Goal: Information Seeking & Learning: Learn about a topic

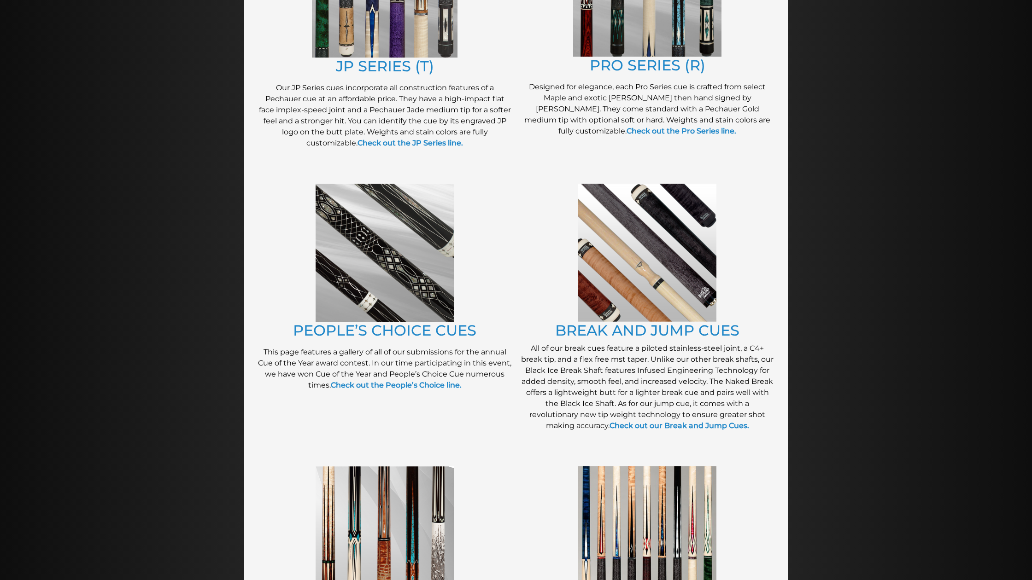
scroll to position [650, 0]
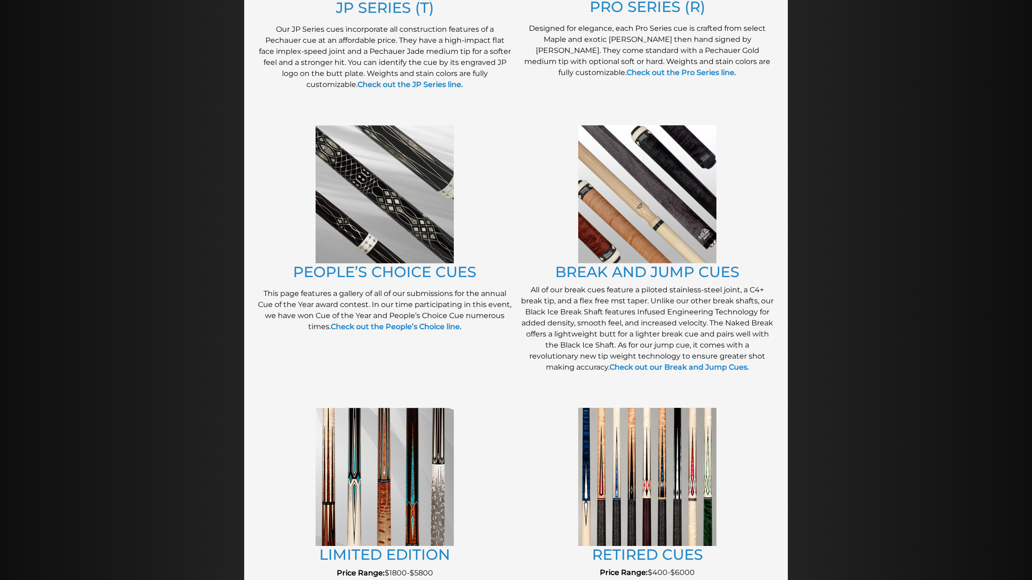
click at [592, 191] on img at bounding box center [647, 194] width 138 height 138
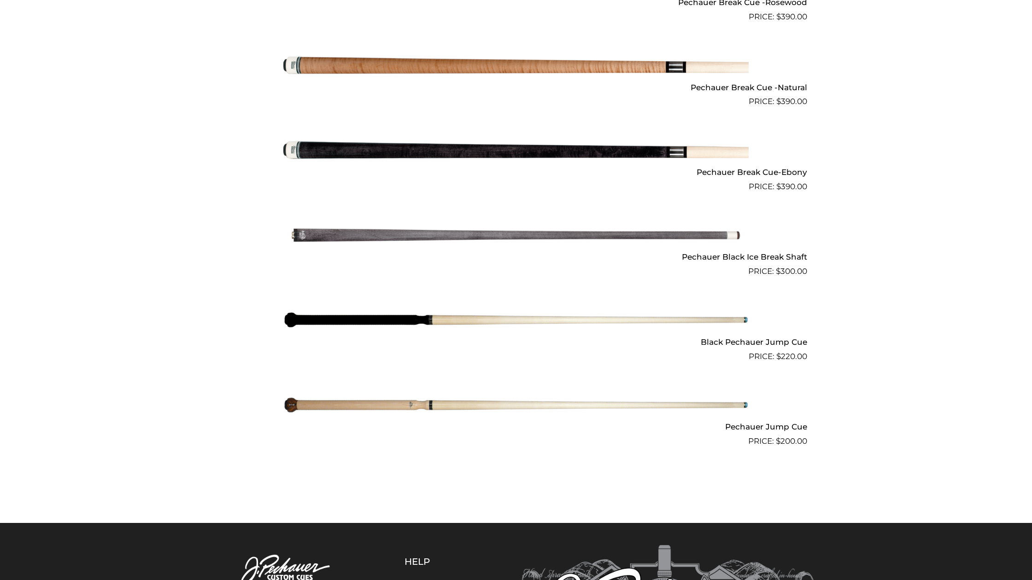
scroll to position [609, 0]
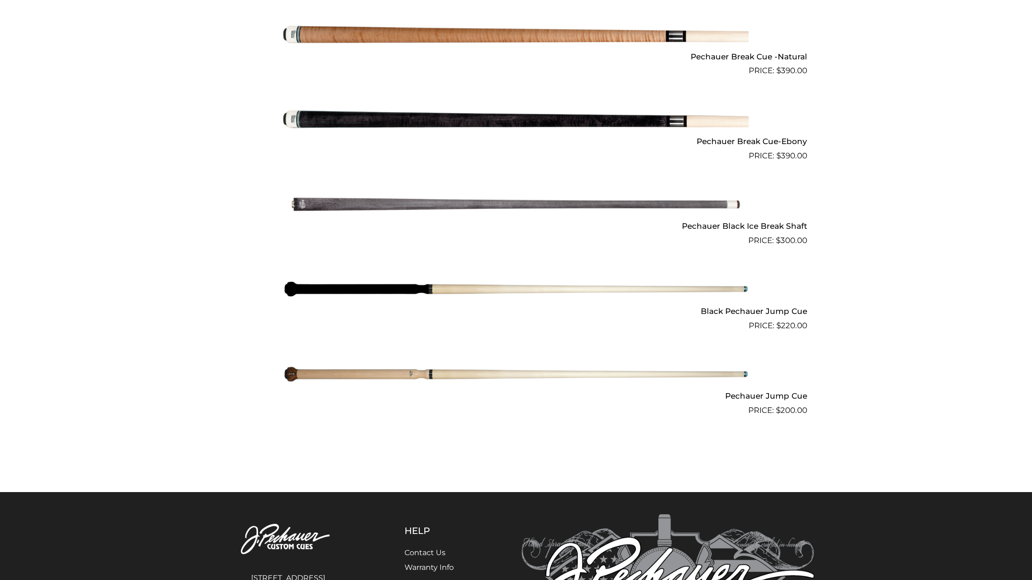
click at [549, 368] on img at bounding box center [515, 374] width 465 height 77
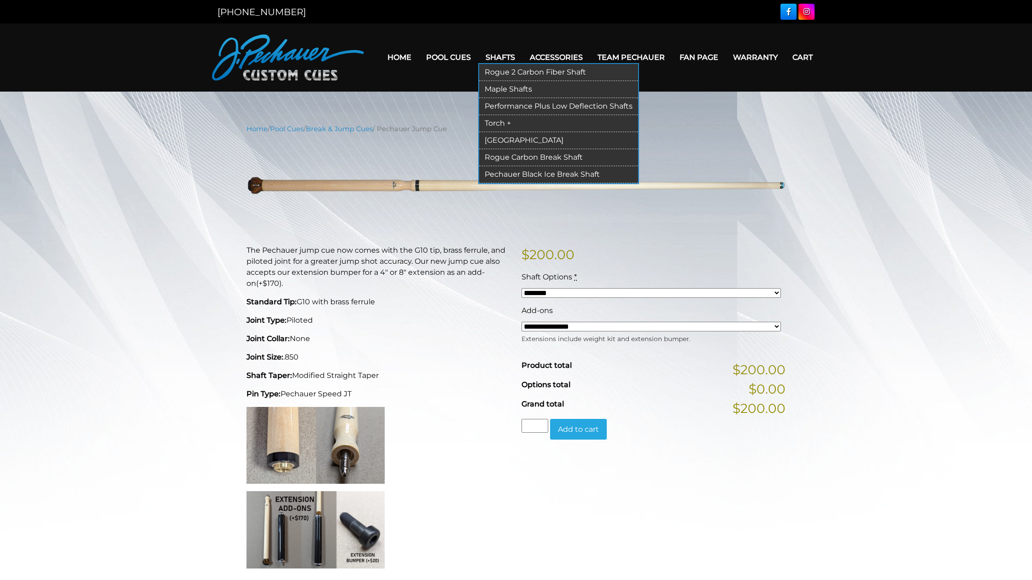
click at [492, 72] on link "Rogue 2 Carbon Fiber Shaft" at bounding box center [558, 72] width 159 height 17
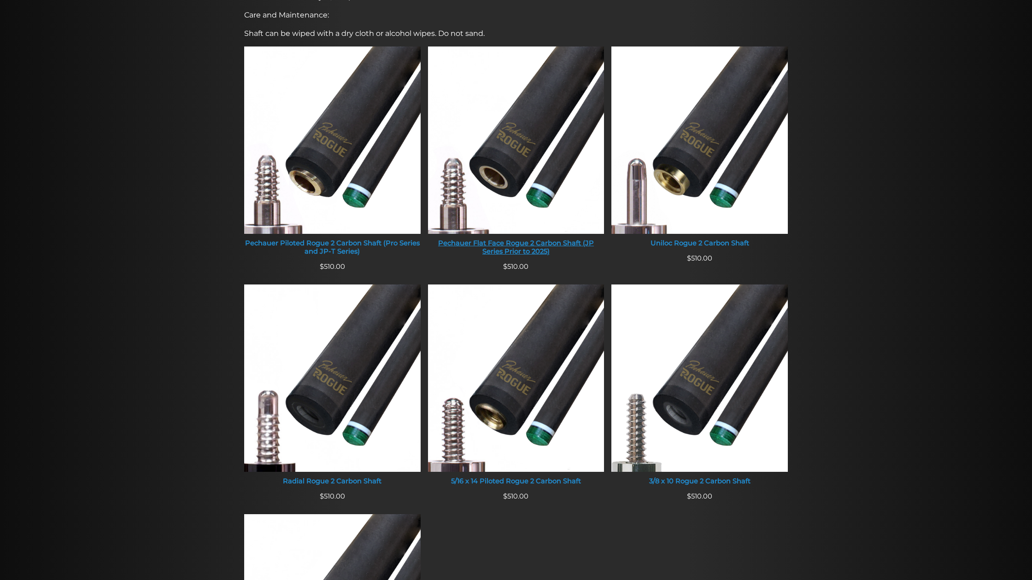
scroll to position [380, 0]
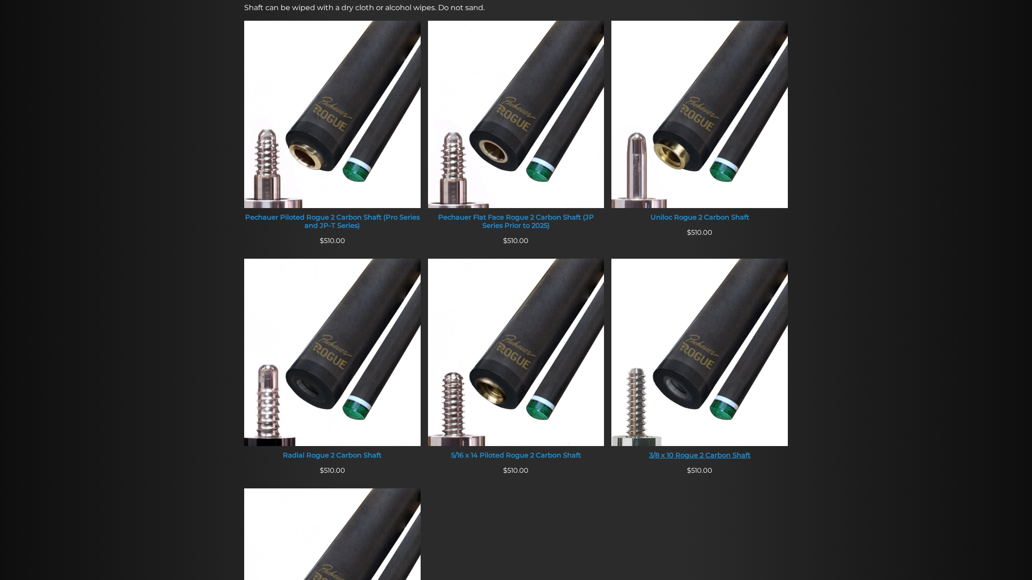
click at [696, 309] on img at bounding box center [699, 353] width 176 height 188
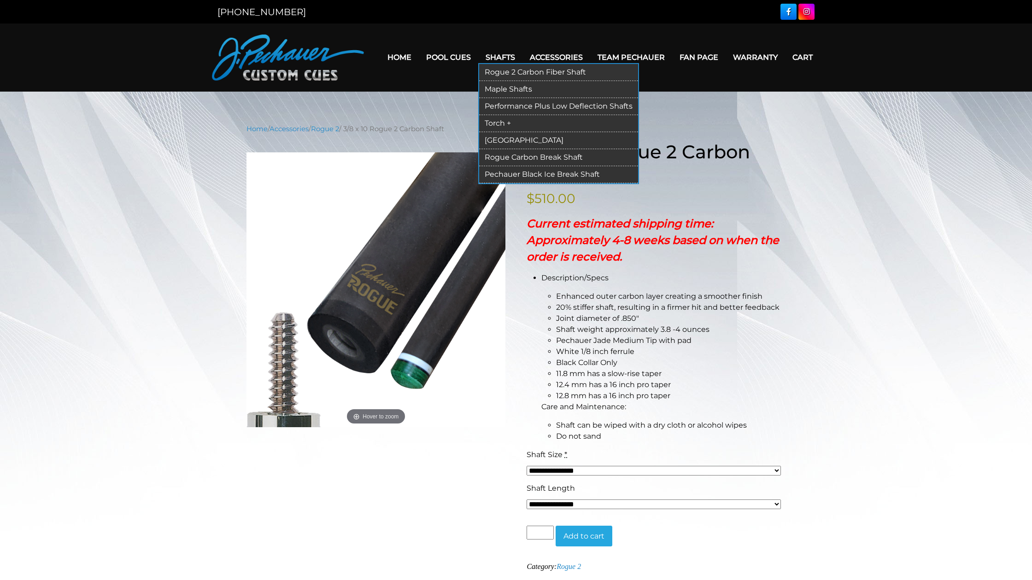
click at [488, 121] on link "Torch +" at bounding box center [558, 123] width 159 height 17
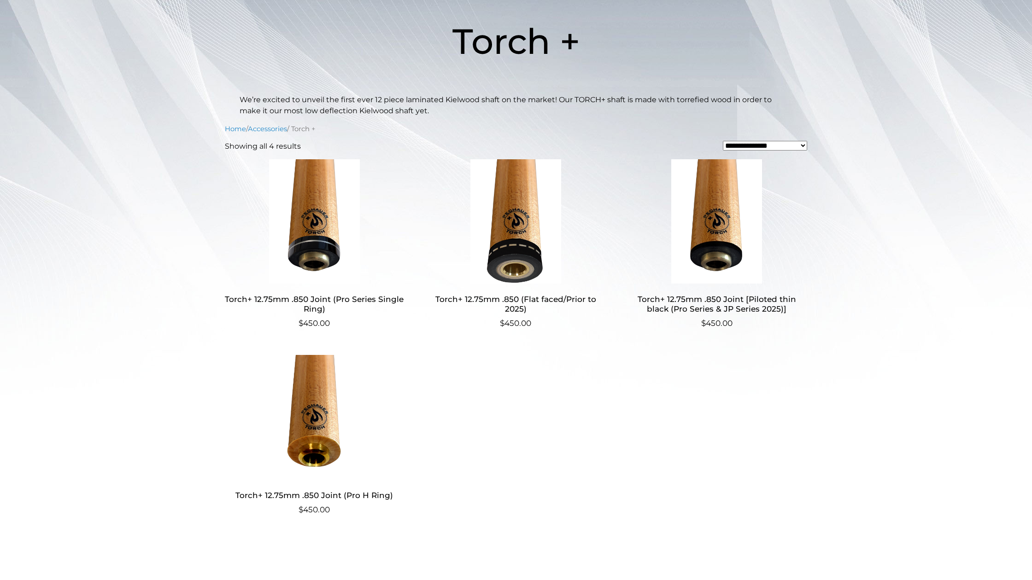
scroll to position [135, 0]
click at [306, 193] on img at bounding box center [314, 222] width 179 height 124
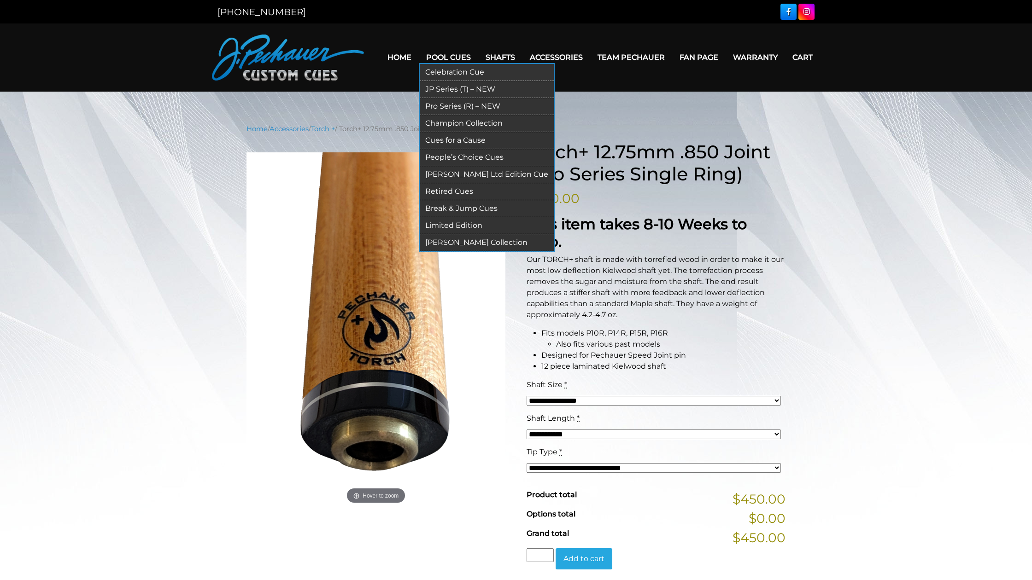
scroll to position [0, 0]
click at [439, 223] on link "Limited Edition" at bounding box center [487, 225] width 134 height 17
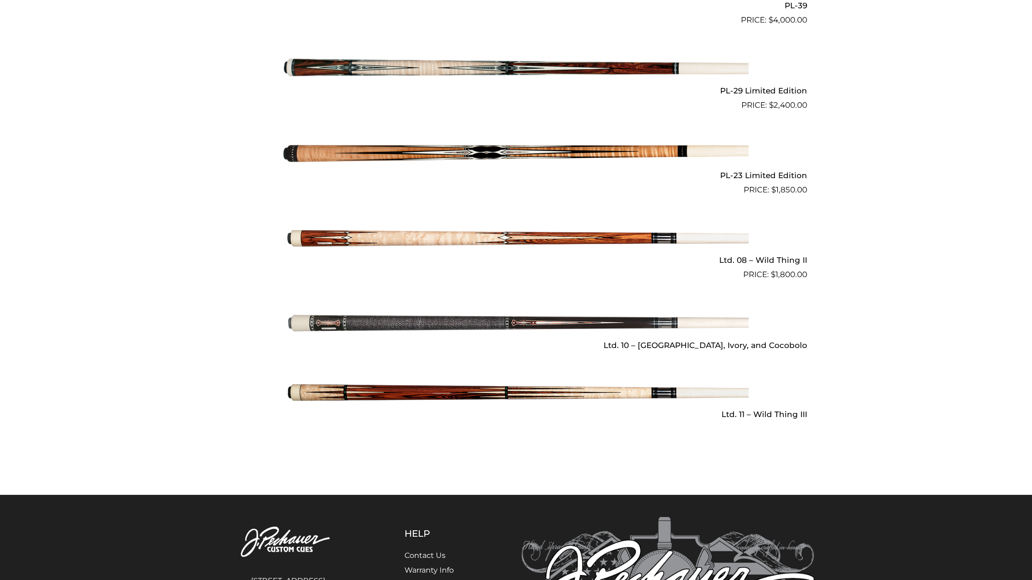
scroll to position [1233, 0]
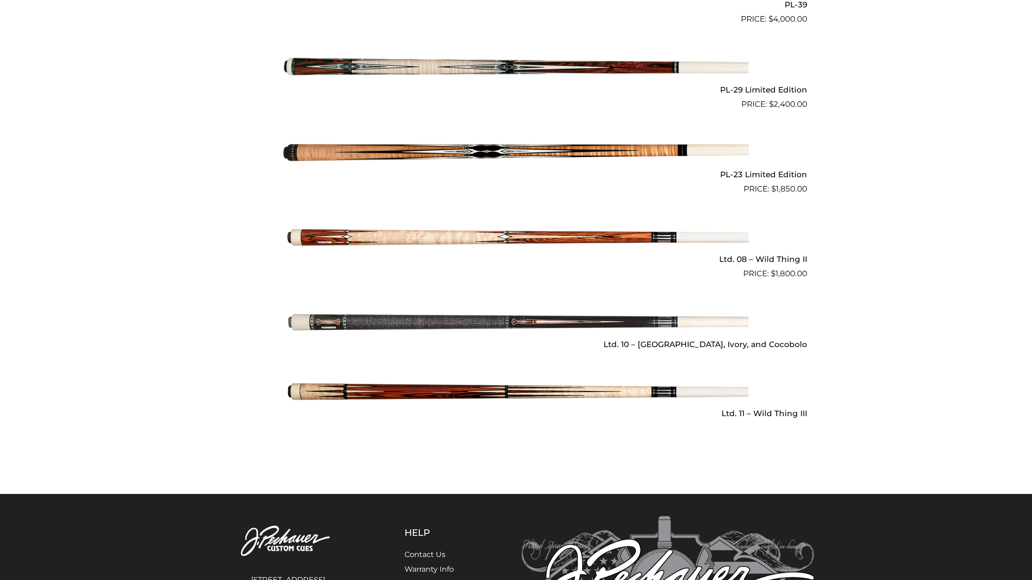
click at [445, 311] on img at bounding box center [515, 322] width 465 height 77
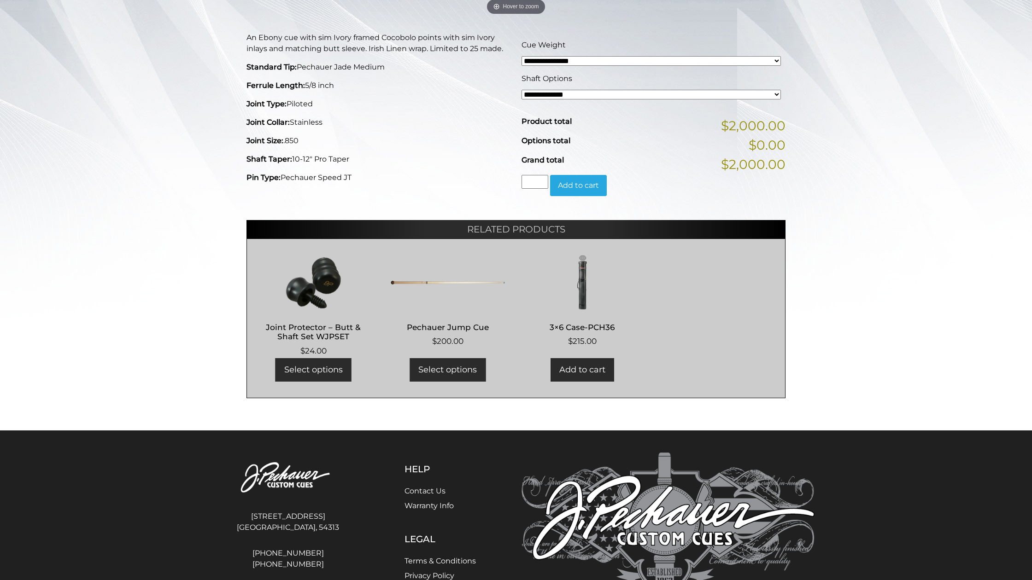
scroll to position [232, 0]
